Goal: Task Accomplishment & Management: Complete application form

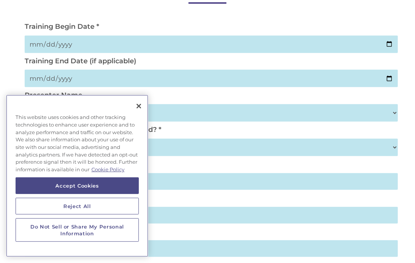
scroll to position [122, 0]
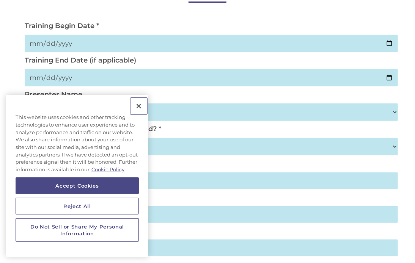
click at [141, 107] on button "Close" at bounding box center [138, 106] width 17 height 17
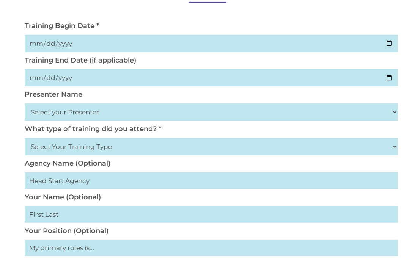
click at [387, 41] on input "date" at bounding box center [212, 43] width 374 height 17
type input "[DATE]"
click at [387, 77] on input "date" at bounding box center [212, 77] width 374 height 17
type input "[DATE]"
click at [395, 111] on select "Select your Presenter [PERSON_NAME] [PERSON_NAME] [PERSON_NAME] [PERSON_NAME] […" at bounding box center [212, 112] width 374 height 17
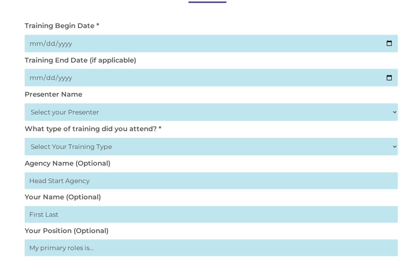
click at [393, 111] on select "Select your Presenter [PERSON_NAME] [PERSON_NAME] [PERSON_NAME] [PERSON_NAME] […" at bounding box center [212, 112] width 374 height 17
select select "[PERSON_NAME]"
click at [25, 104] on select "Select your Presenter [PERSON_NAME] [PERSON_NAME] [PERSON_NAME] [PERSON_NAME] […" at bounding box center [212, 112] width 374 height 17
click at [391, 148] on select "Select Your Training Type On-site (at your agency) Virtual Visit Live Group Web…" at bounding box center [212, 146] width 374 height 17
select select "Virtual Visit"
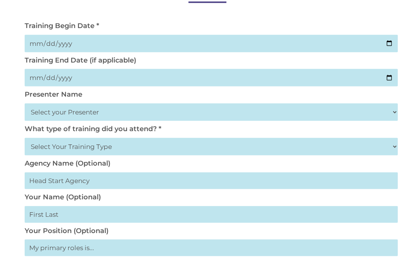
click at [25, 138] on select "Select Your Training Type On-site (at your agency) Virtual Visit Live Group Web…" at bounding box center [212, 146] width 374 height 17
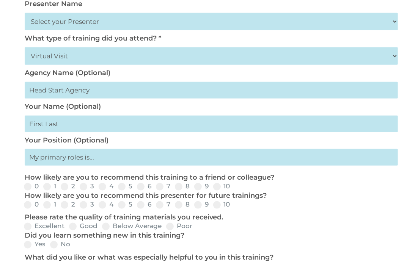
scroll to position [214, 0]
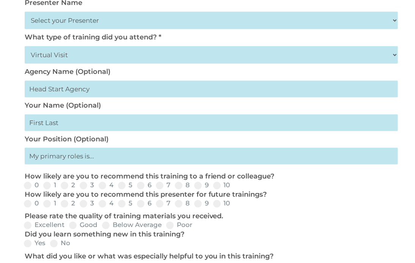
click at [196, 125] on input "text" at bounding box center [212, 123] width 374 height 17
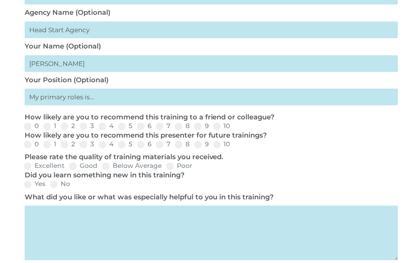
scroll to position [275, 0]
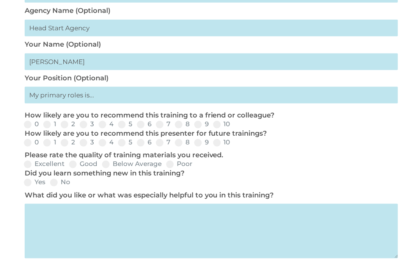
type input "[PERSON_NAME]"
click at [99, 97] on input "text" at bounding box center [212, 95] width 374 height 17
type input "Teacher"
click at [207, 123] on label "9" at bounding box center [201, 124] width 14 height 6
click at [212, 125] on input "9" at bounding box center [214, 127] width 5 height 5
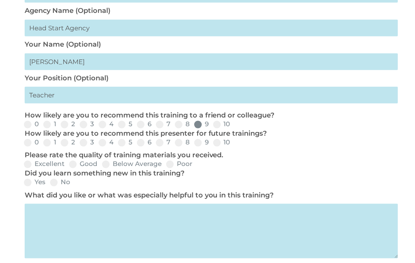
radio input "true"
click at [204, 143] on label "9" at bounding box center [201, 142] width 14 height 6
click at [212, 143] on input "9" at bounding box center [214, 145] width 5 height 5
radio input "true"
click at [77, 164] on label "Good" at bounding box center [83, 164] width 28 height 6
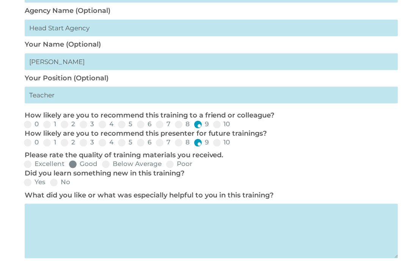
click at [101, 165] on input "Good" at bounding box center [103, 167] width 5 height 5
radio input "true"
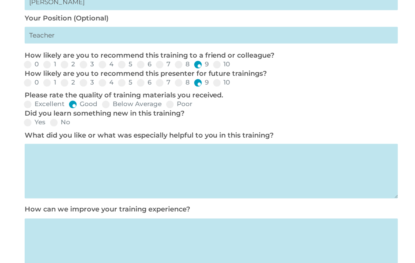
scroll to position [335, 0]
click at [40, 124] on label "Yes" at bounding box center [35, 122] width 22 height 6
click at [49, 124] on input "Yes" at bounding box center [51, 125] width 5 height 5
radio input "true"
click at [52, 154] on textarea at bounding box center [212, 171] width 374 height 55
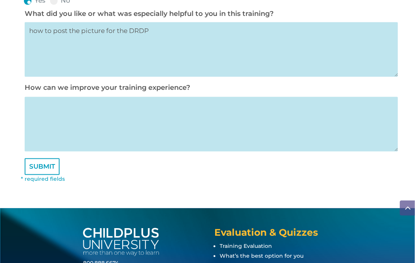
scroll to position [458, 0]
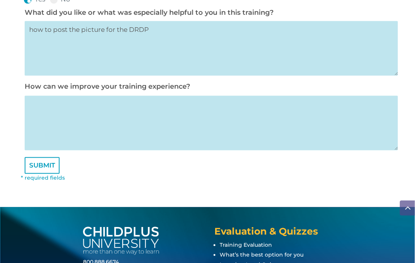
type textarea "how to post the picture for the DRDP"
click at [53, 116] on textarea at bounding box center [212, 123] width 374 height 55
type textarea "M"
type textarea "N/A"
click at [35, 165] on input "SUBMIT" at bounding box center [42, 165] width 35 height 17
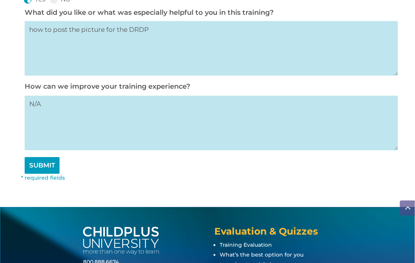
click at [38, 169] on input "SUBMIT" at bounding box center [42, 165] width 35 height 17
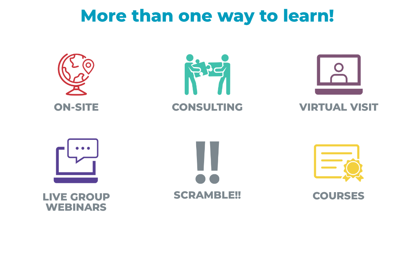
scroll to position [236, 0]
